Goal: Register for event/course

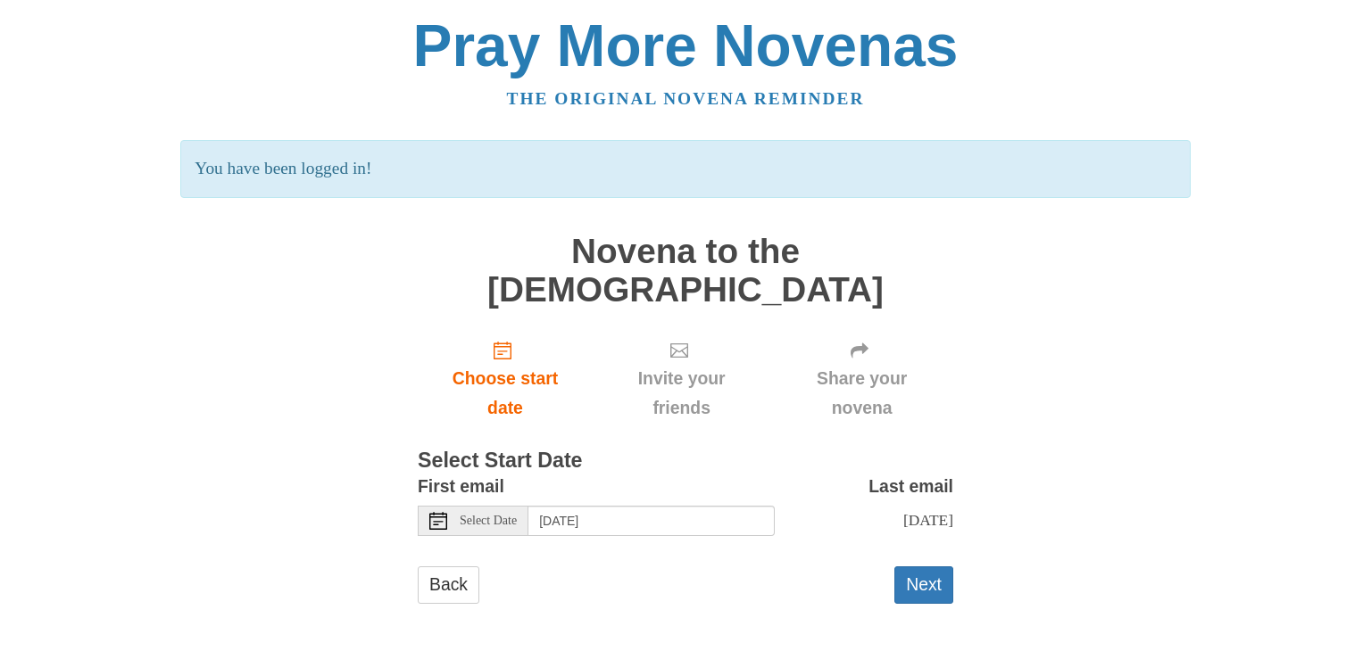
click at [492, 515] on span "Select Date" at bounding box center [488, 521] width 57 height 12
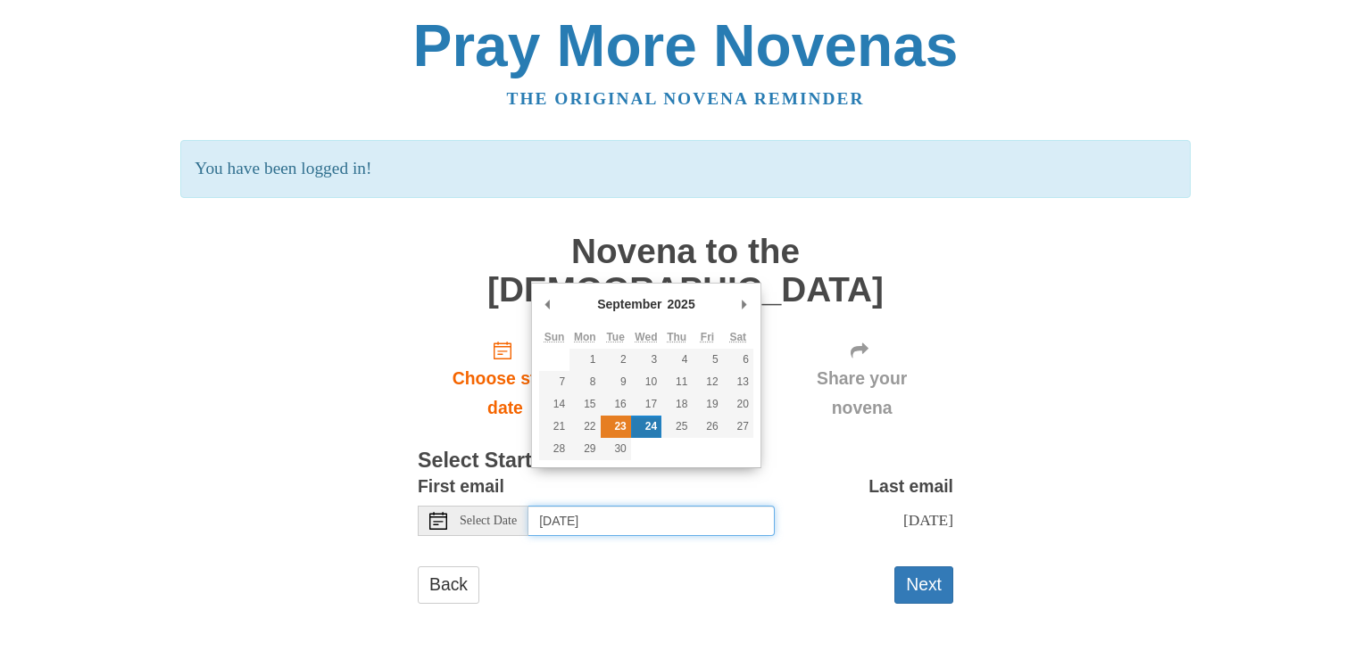
type input "Tuesday, September 23rd"
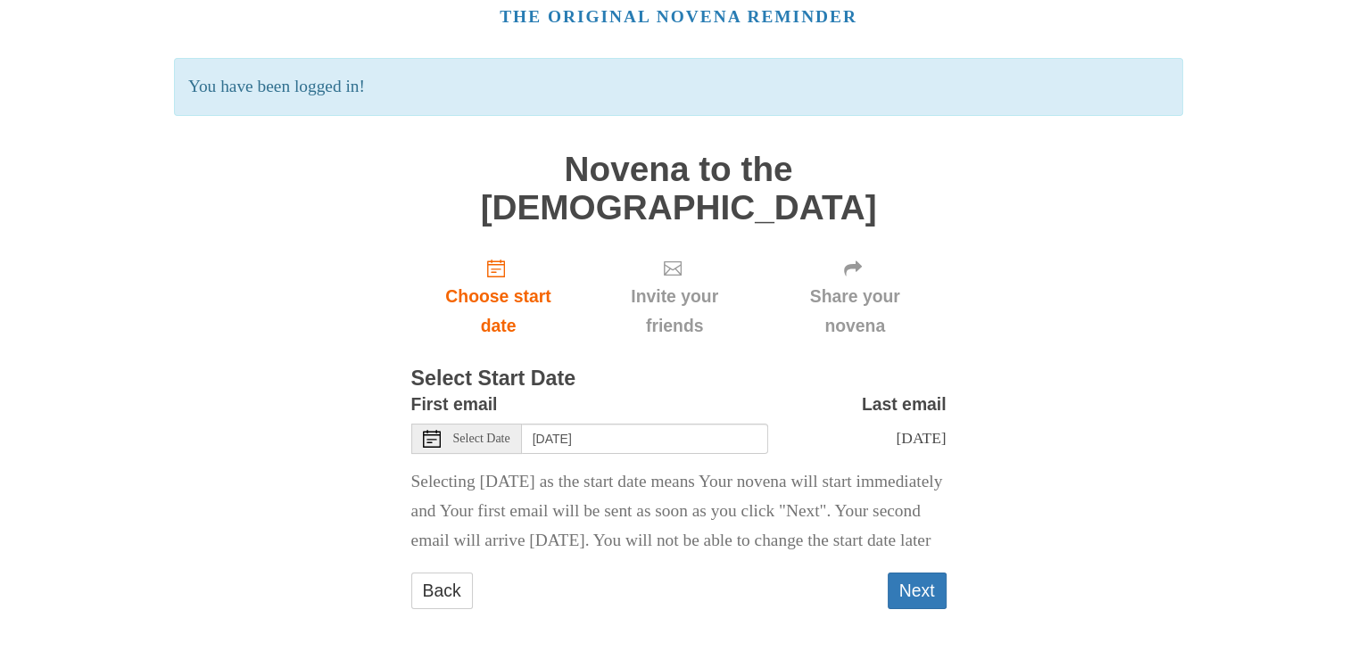
scroll to position [83, 0]
click at [916, 581] on button "Next" at bounding box center [917, 590] width 59 height 37
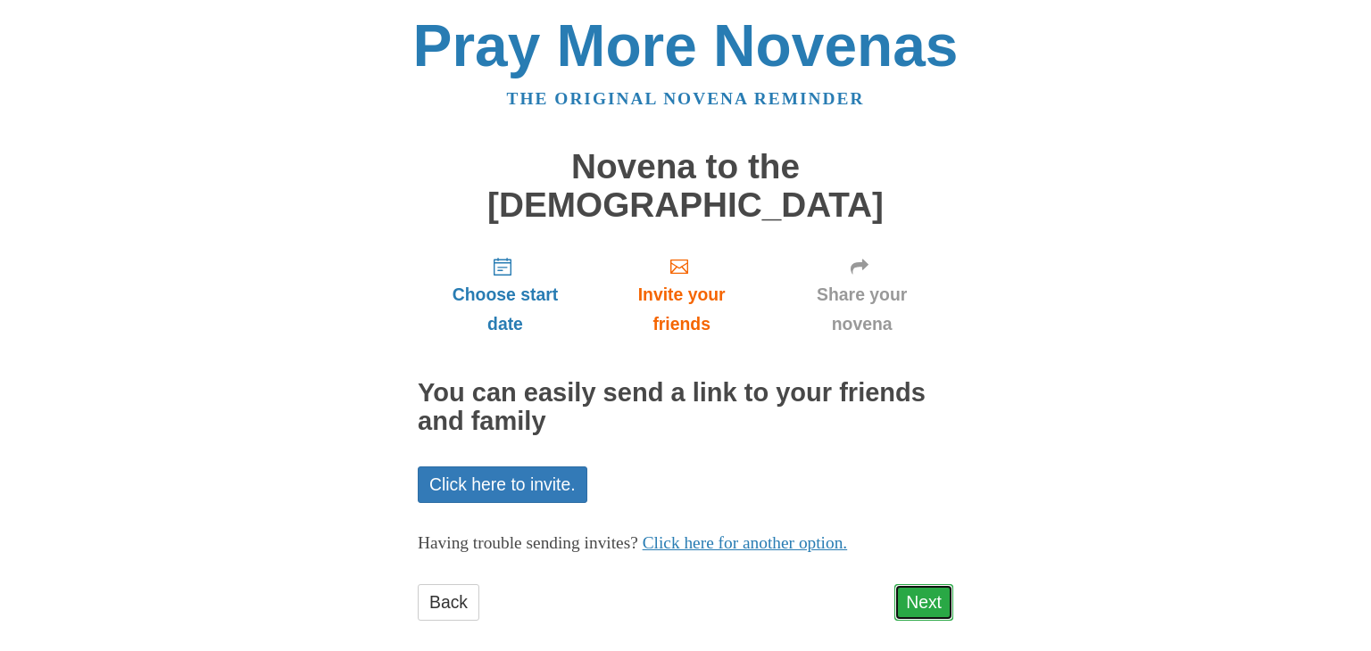
click at [928, 585] on link "Next" at bounding box center [923, 603] width 59 height 37
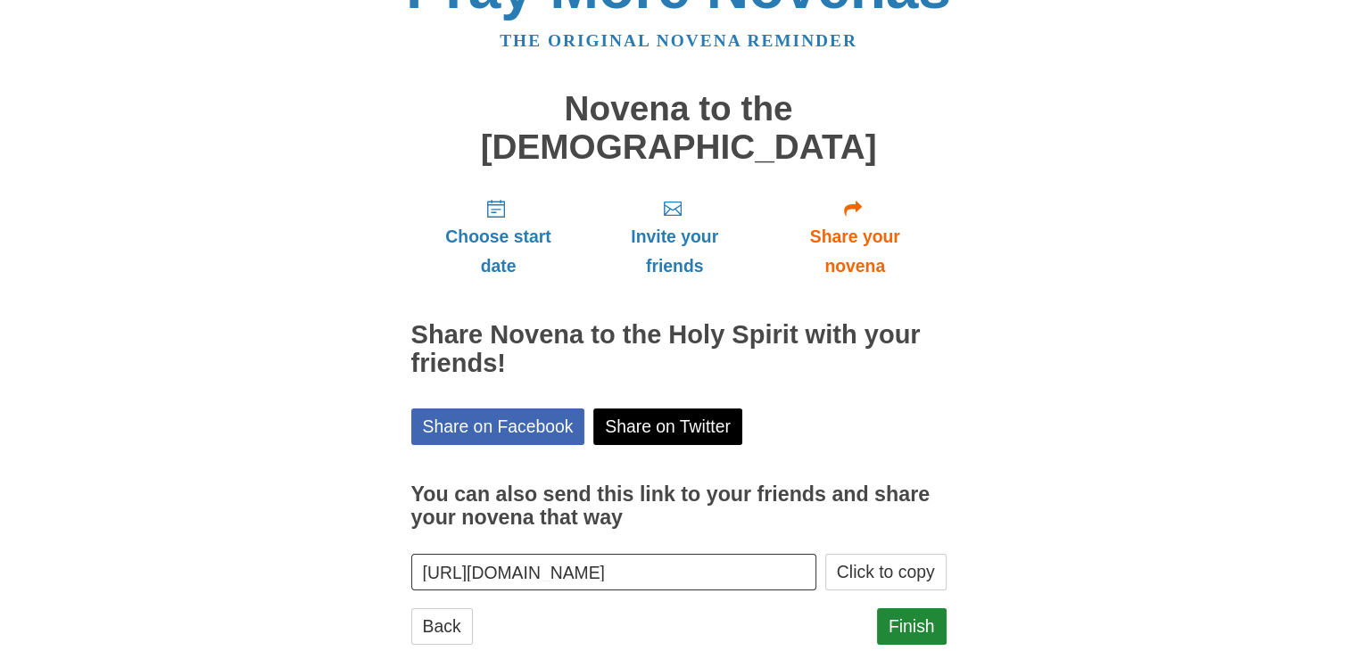
scroll to position [64, 0]
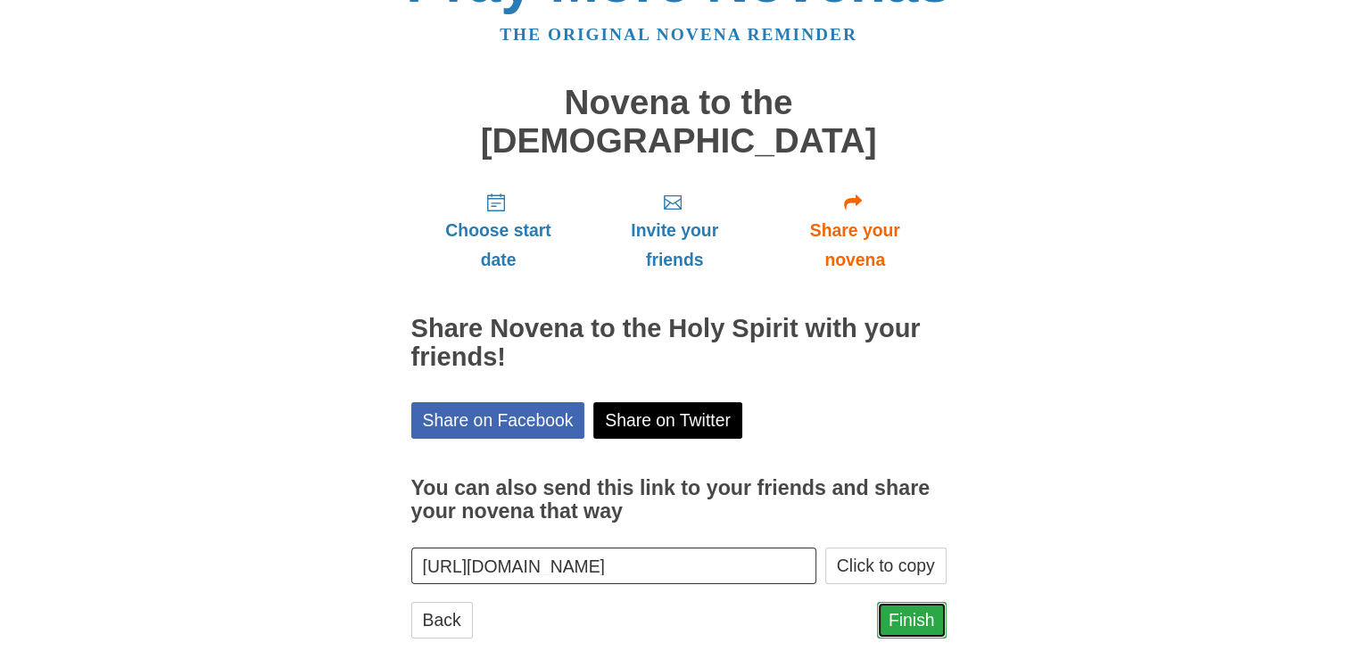
click at [908, 602] on link "Finish" at bounding box center [912, 620] width 70 height 37
